Goal: Task Accomplishment & Management: Manage account settings

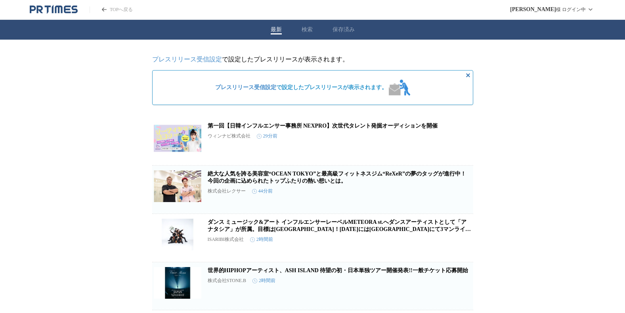
click at [202, 60] on link "プレスリリース受信設定" at bounding box center [187, 59] width 70 height 7
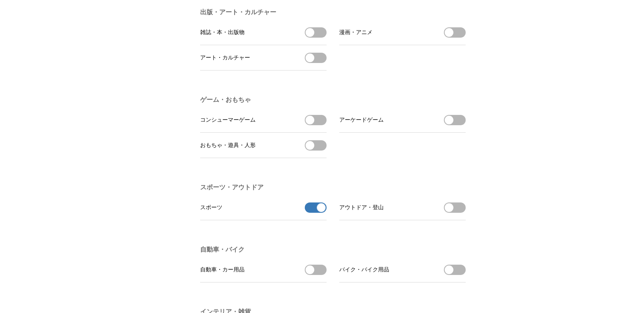
scroll to position [697, 0]
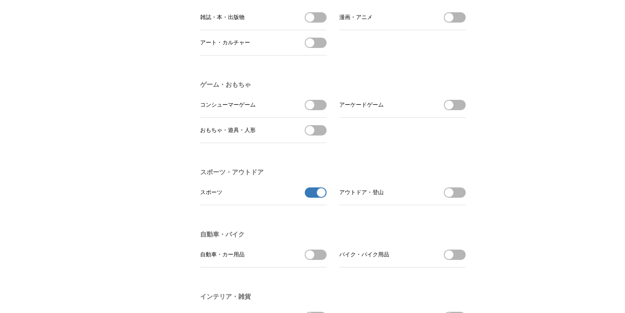
click at [309, 198] on button "スポーツの受信を解除" at bounding box center [316, 193] width 22 height 10
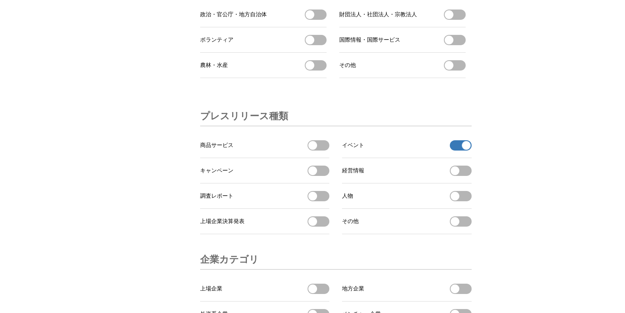
scroll to position [2381, 0]
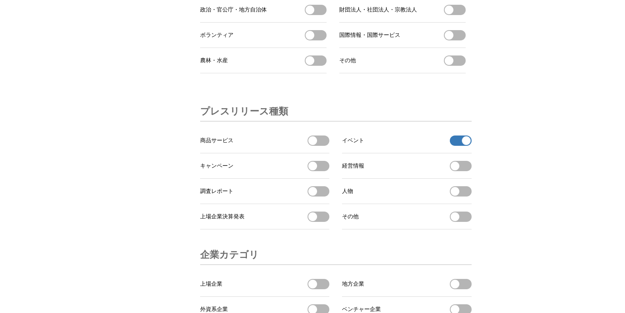
click at [453, 146] on button "イベントの受信を解除" at bounding box center [461, 141] width 22 height 10
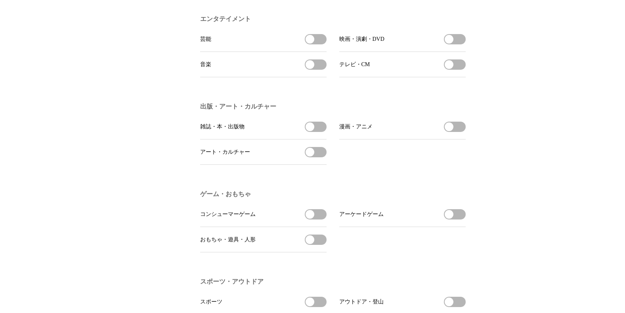
scroll to position [39, 0]
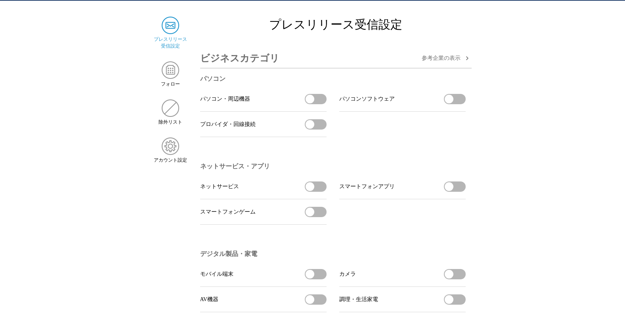
click at [173, 29] on img at bounding box center [170, 25] width 17 height 17
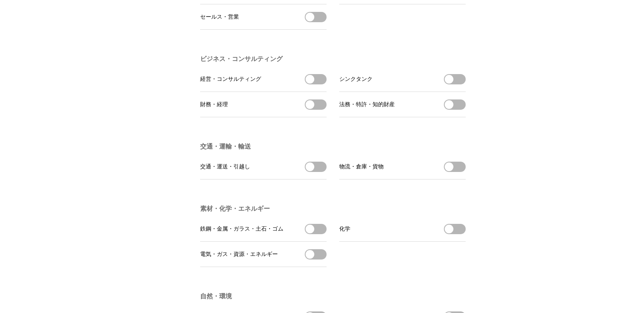
scroll to position [2652, 0]
